Goal: Transaction & Acquisition: Purchase product/service

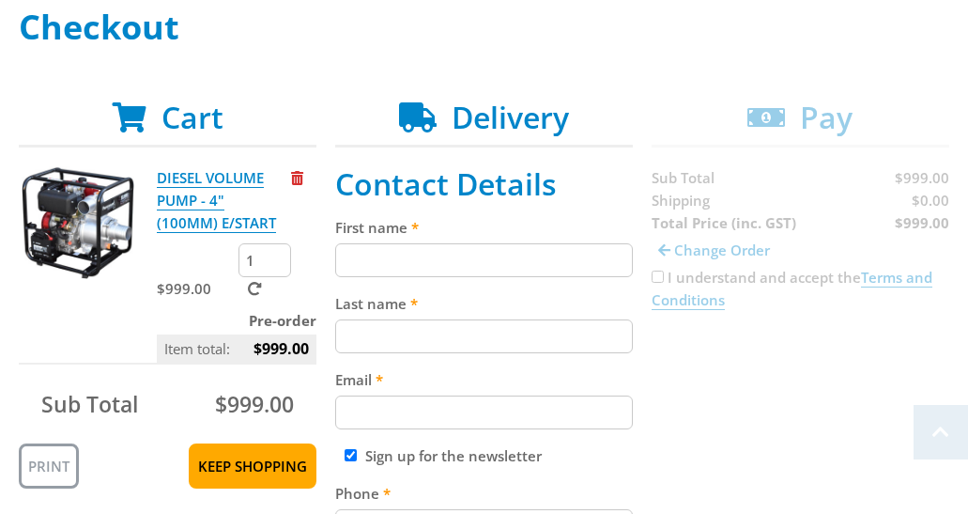
scroll to position [287, 0]
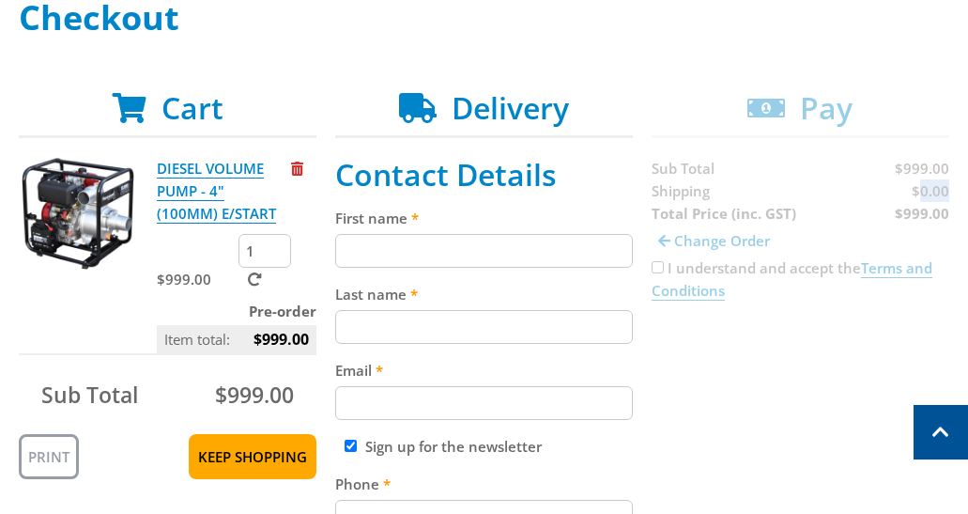
scroll to position [297, 0]
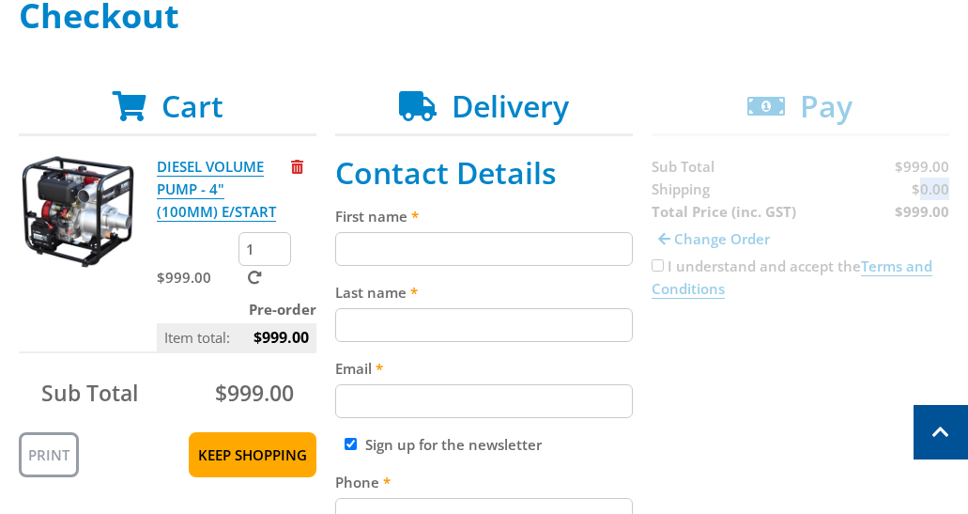
click at [455, 331] on input "Last name" at bounding box center [484, 325] width 298 height 34
click at [390, 237] on input "First name" at bounding box center [484, 249] width 298 height 34
paste input "[PERSON_NAME]"
type input "[PERSON_NAME]"
paste input "[PERSON_NAME]"
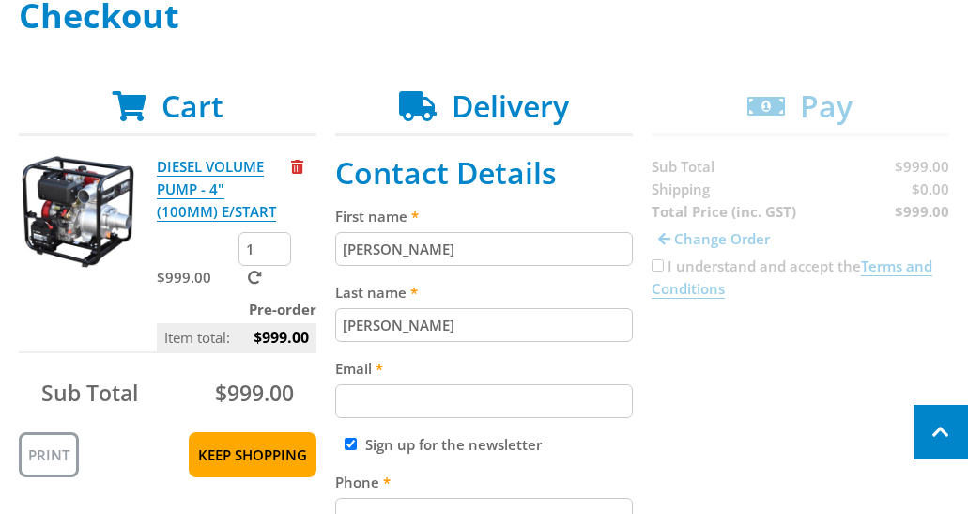
drag, startPoint x: 391, startPoint y: 321, endPoint x: 946, endPoint y: 422, distance: 564.0
click at [391, 321] on input "[PERSON_NAME]" at bounding box center [484, 325] width 298 height 34
type input "[PERSON_NAME]"
click at [450, 395] on input "Email" at bounding box center [484, 401] width 298 height 34
paste input "[EMAIL_ADDRESS][DOMAIN_NAME]"
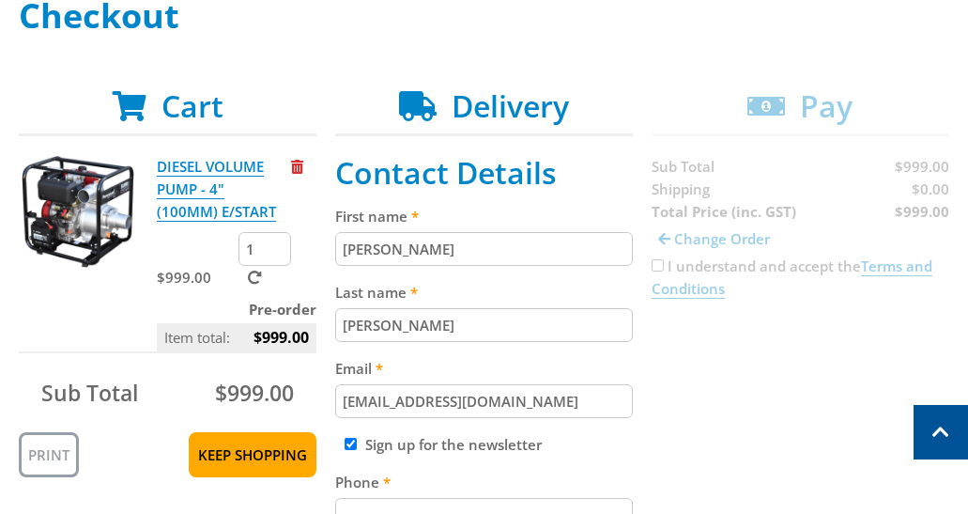
type input "[EMAIL_ADDRESS][DOMAIN_NAME]"
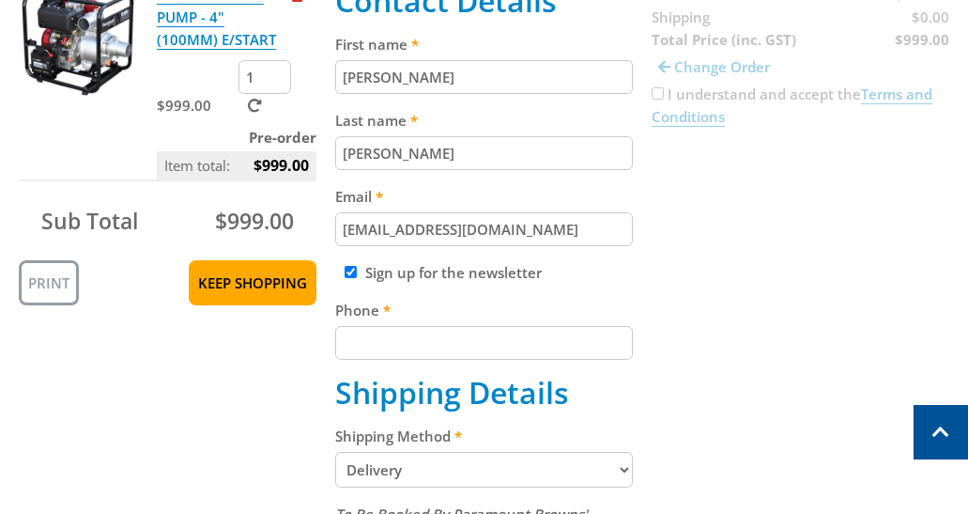
scroll to position [473, 0]
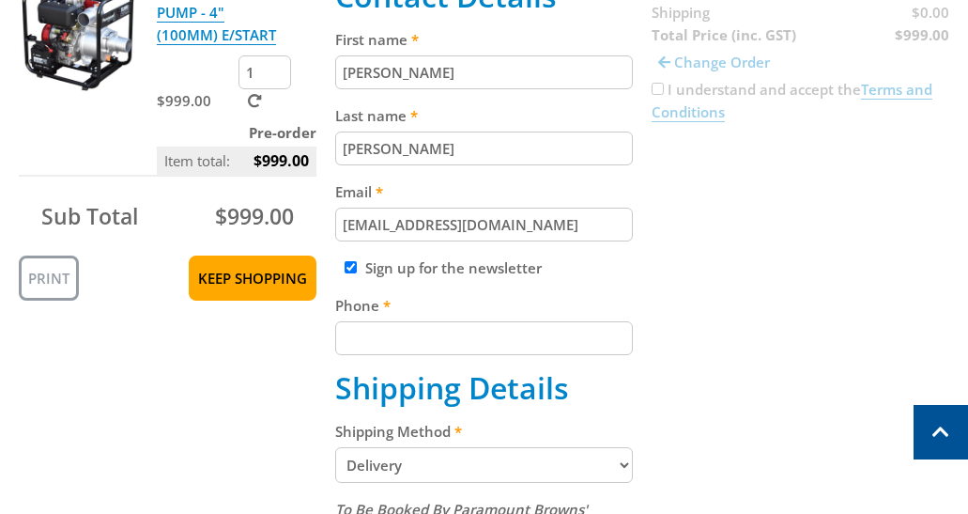
click at [477, 336] on input "Phone" at bounding box center [484, 338] width 298 height 34
type input "0412345678"
drag, startPoint x: 754, startPoint y: 302, endPoint x: 694, endPoint y: 340, distance: 70.9
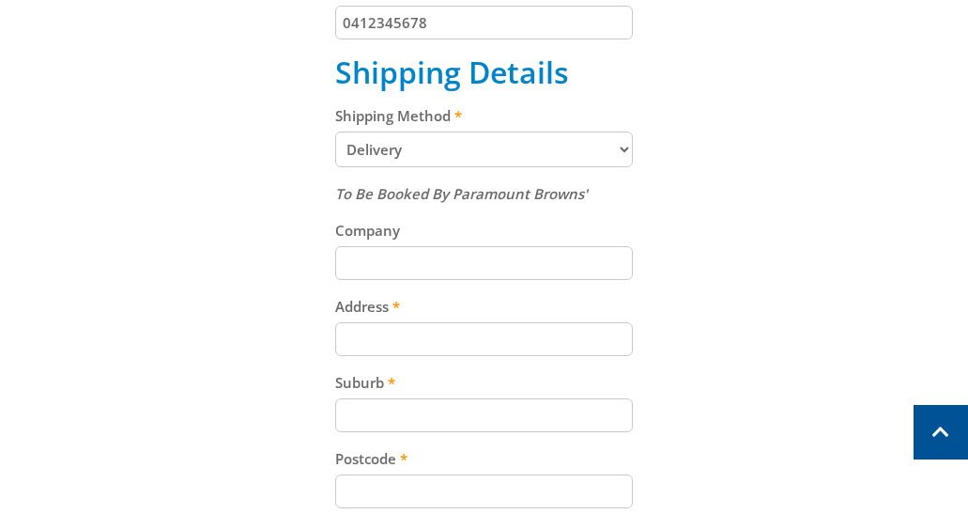
scroll to position [856, 0]
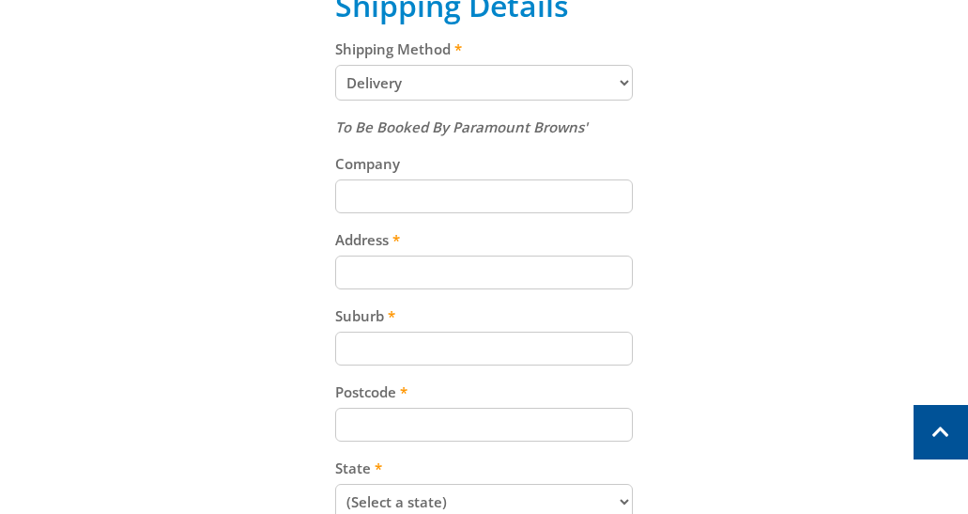
paste input "[STREET_ADDRESS]"
click at [473, 286] on input "Address" at bounding box center [484, 272] width 298 height 34
type input "[STREET_ADDRESS]"
click at [407, 347] on input "Suburb" at bounding box center [484, 348] width 298 height 34
paste input "Gepps Cross"
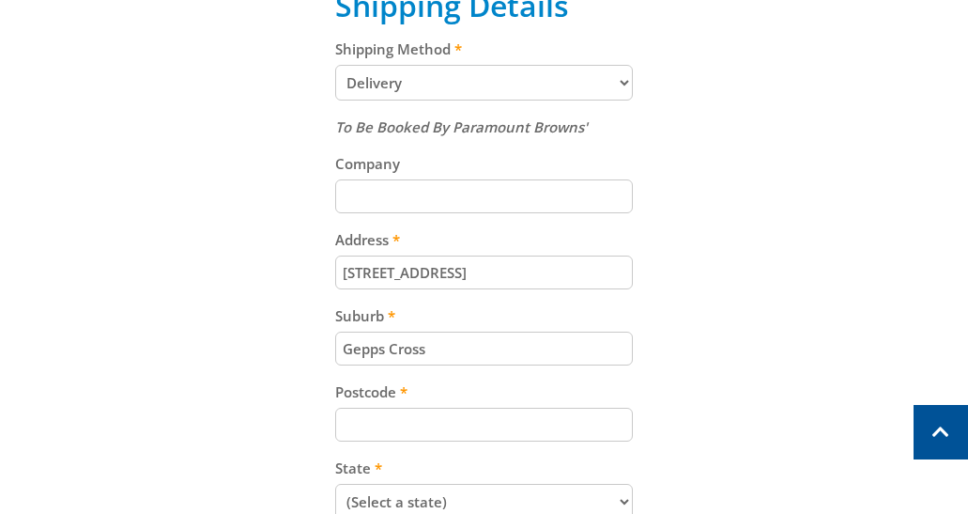
type input "Gepps Cross"
click at [471, 424] on input "Postcode" at bounding box center [484, 425] width 298 height 34
paste input "5094"
type input "5094"
click at [903, 321] on div "Cart DIESEL VOLUME PUMP - 4" (100MM) E/START $999.00 1 Pre-order Item total: $9…" at bounding box center [484, 181] width 931 height 1303
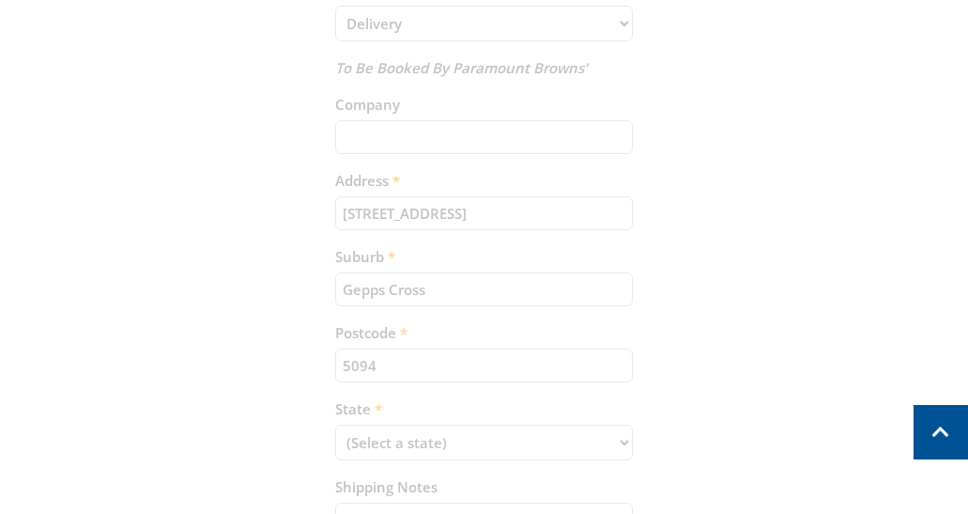
scroll to position [931, 0]
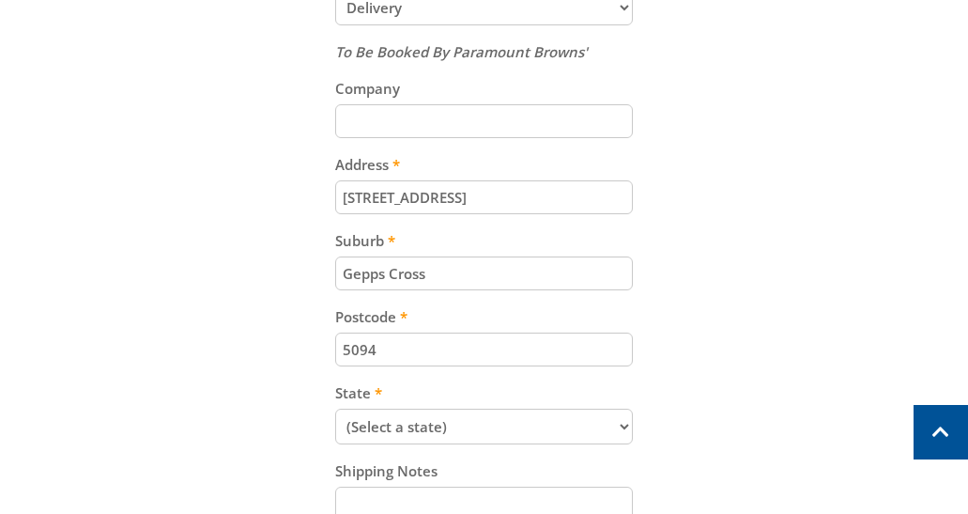
click at [429, 424] on select "(Select a state) [GEOGRAPHIC_DATA] [GEOGRAPHIC_DATA] [GEOGRAPHIC_DATA] [GEOGRAP…" at bounding box center [484, 427] width 298 height 36
select select "SA"
click at [335, 409] on select "(Select a state) [GEOGRAPHIC_DATA] [GEOGRAPHIC_DATA] [GEOGRAPHIC_DATA] [GEOGRAP…" at bounding box center [484, 427] width 298 height 36
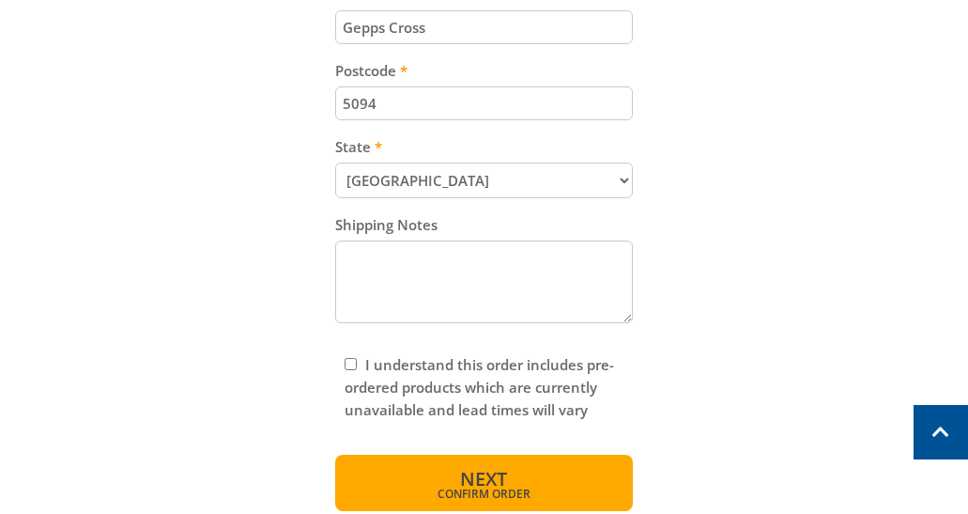
scroll to position [1191, 0]
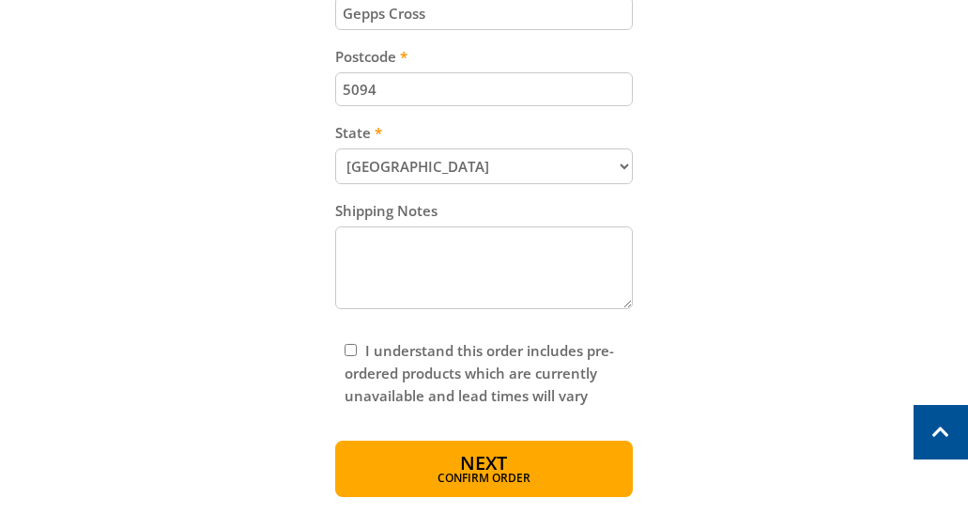
click at [444, 472] on span "Confirm order" at bounding box center [484, 477] width 217 height 11
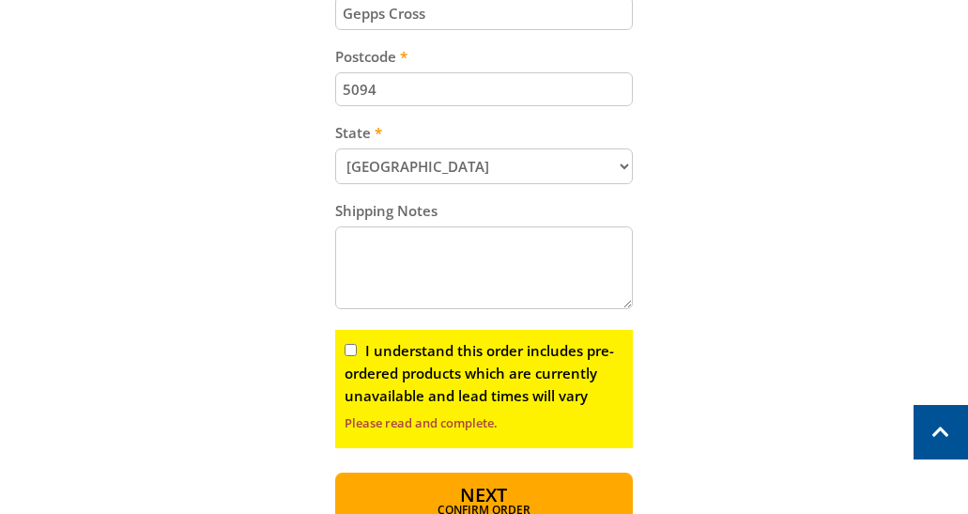
click at [356, 347] on input "I understand this order includes pre-ordered products which are currently unava…" at bounding box center [351, 350] width 12 height 12
checkbox input "true"
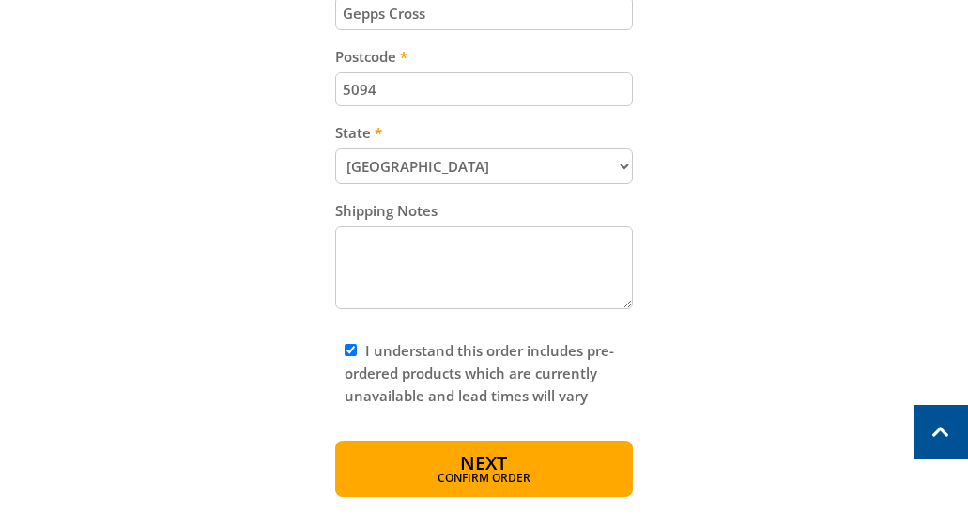
drag, startPoint x: 453, startPoint y: 452, endPoint x: 479, endPoint y: 455, distance: 26.6
click at [455, 451] on button "Next Confirm order" at bounding box center [484, 468] width 298 height 56
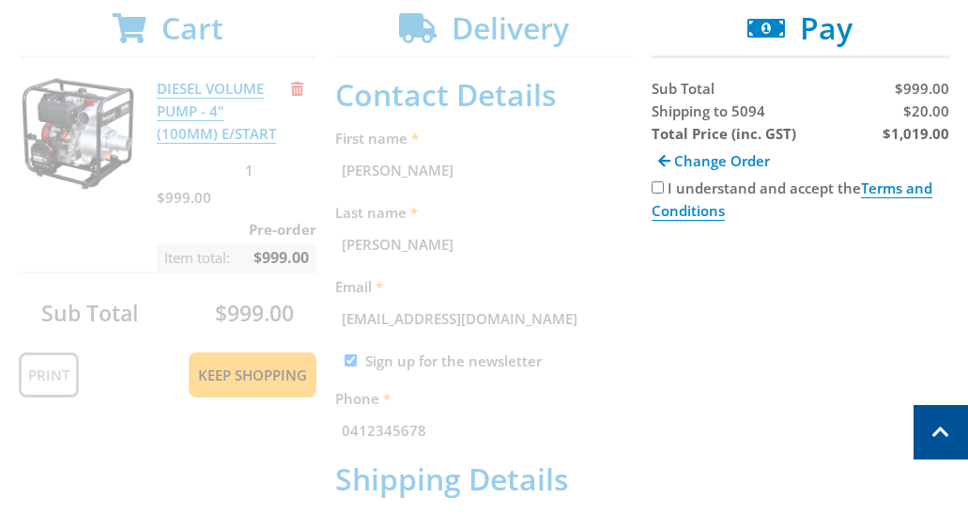
scroll to position [371, 0]
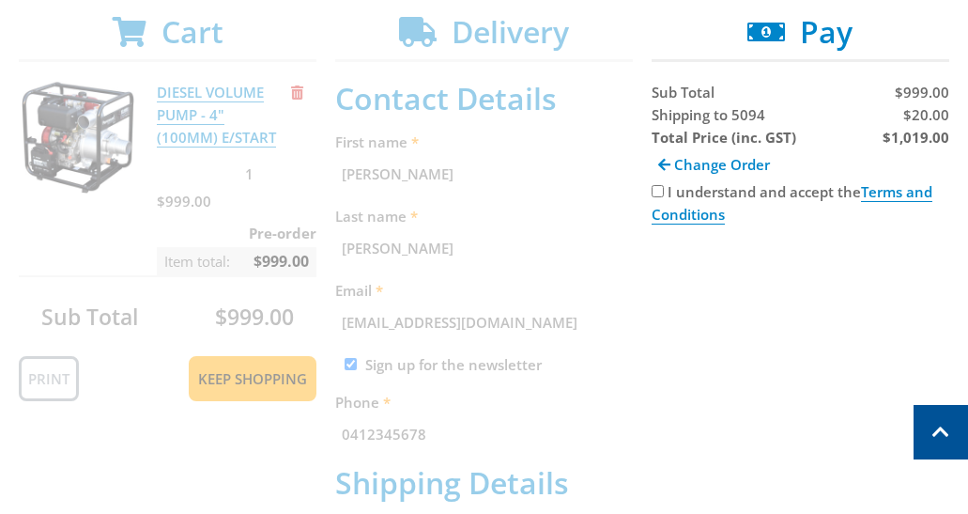
click at [928, 108] on span "$20.00" at bounding box center [926, 114] width 46 height 19
copy span "20.00"
click at [910, 139] on strong "$1,019.00" at bounding box center [916, 137] width 67 height 19
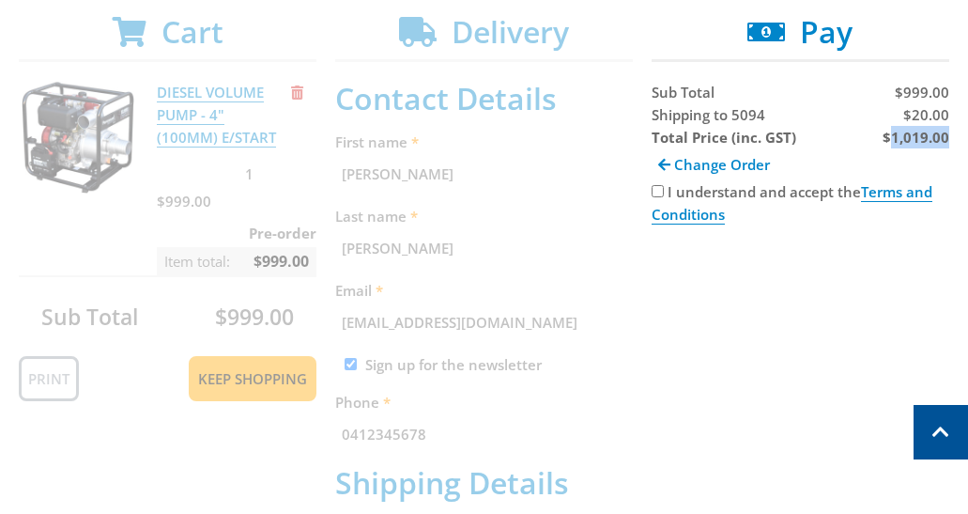
copy strong "1,019.00"
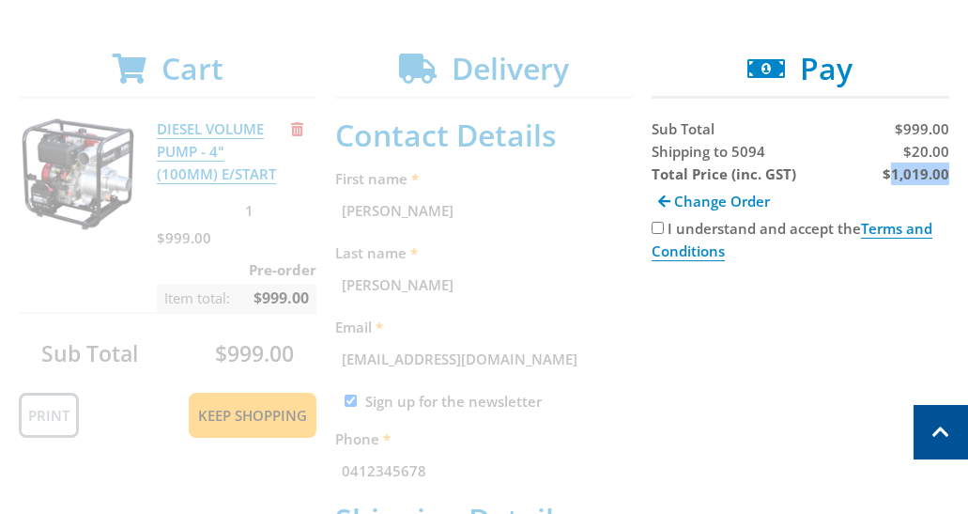
scroll to position [325, 0]
